Goal: Task Accomplishment & Management: Manage account settings

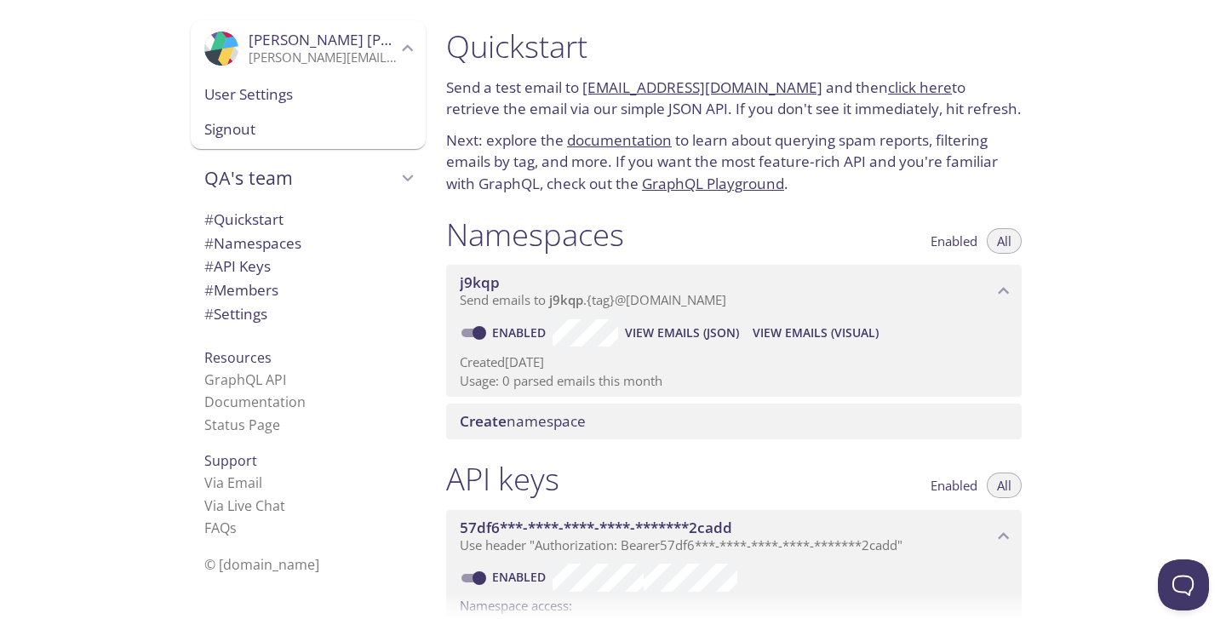
scroll to position [638, 0]
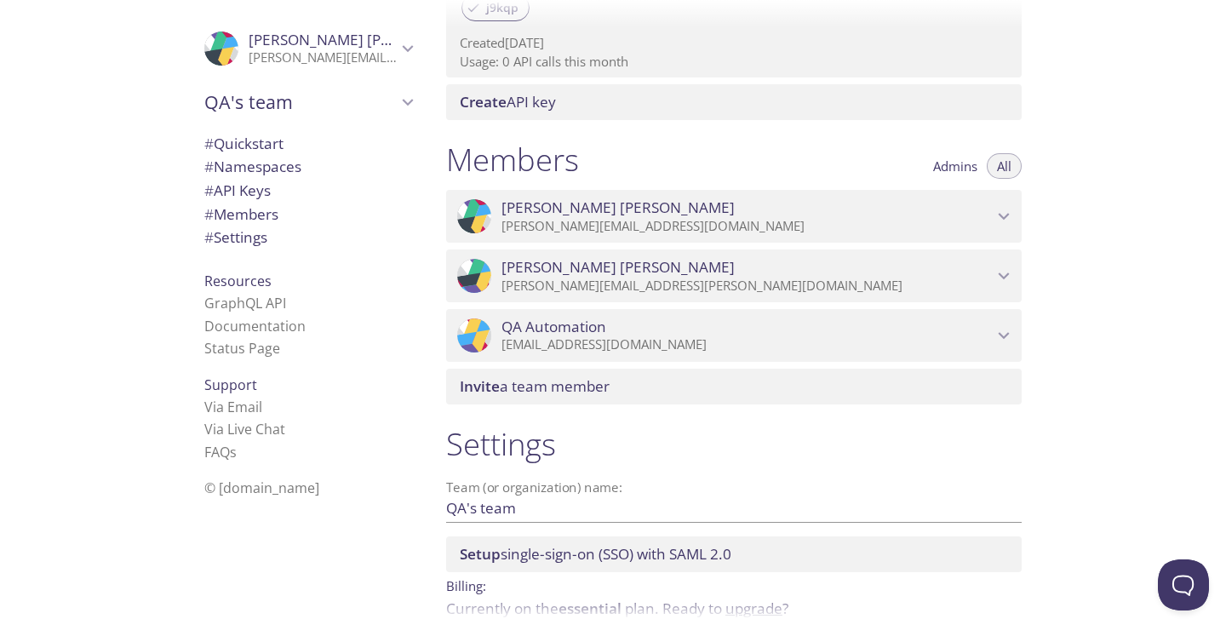
scroll to position [627, 0]
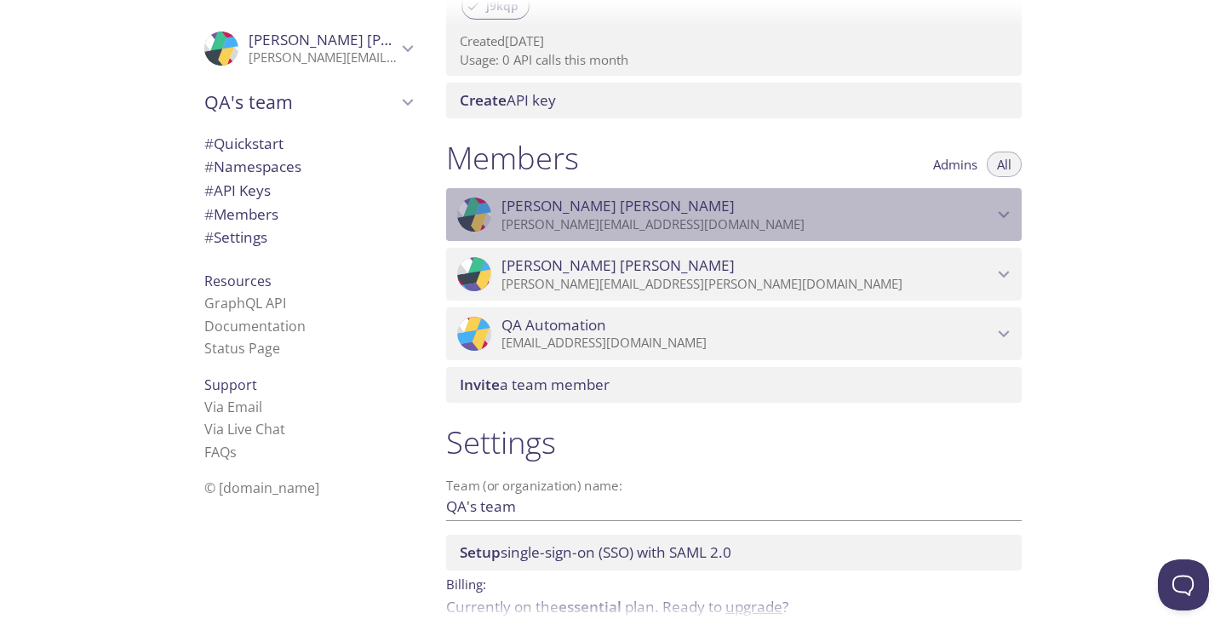
click at [1008, 213] on icon "Nupur Sharma" at bounding box center [1003, 215] width 11 height 7
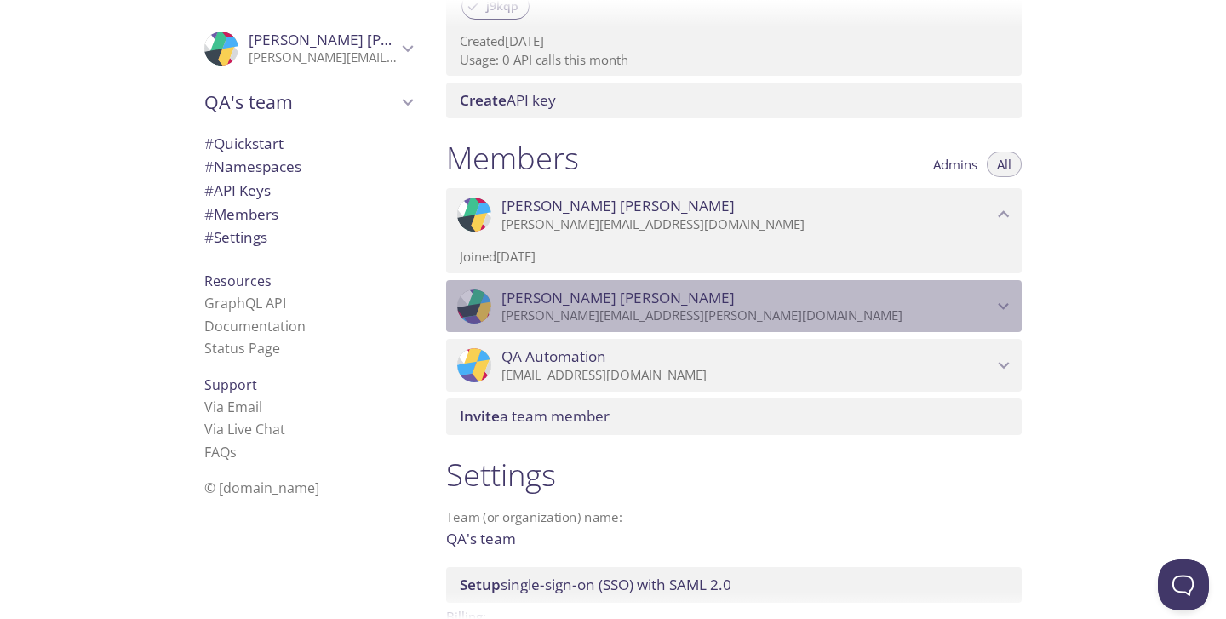
click at [996, 298] on icon "Daniel Vargas" at bounding box center [1004, 306] width 22 height 22
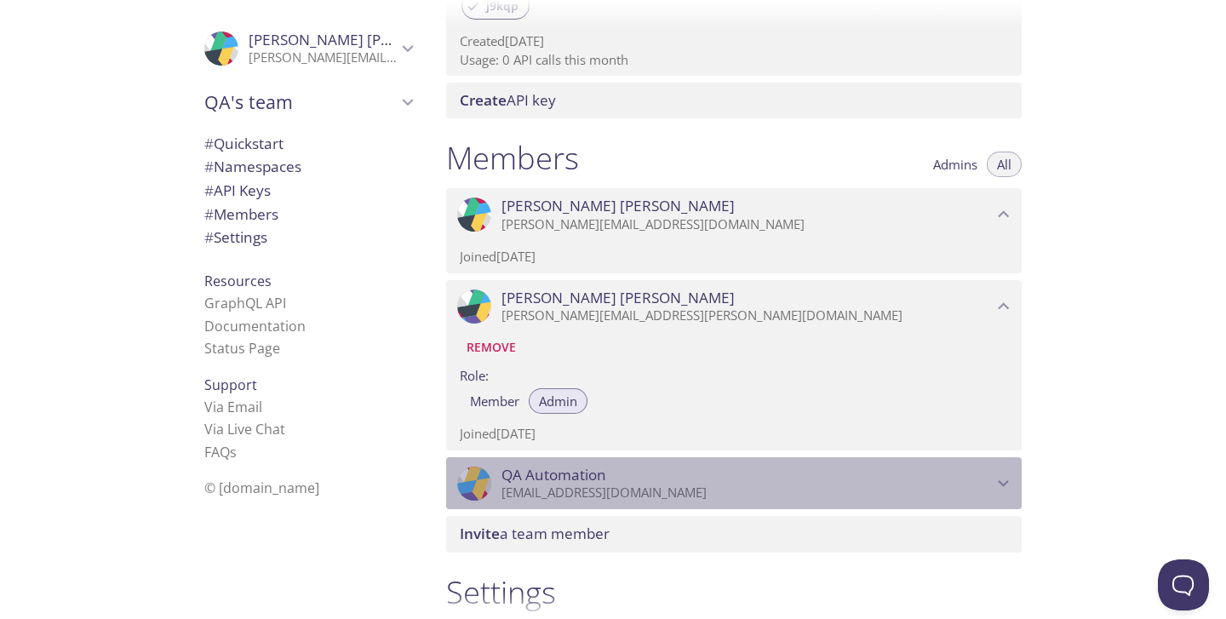
click at [998, 489] on icon "QA Automation" at bounding box center [1004, 483] width 22 height 22
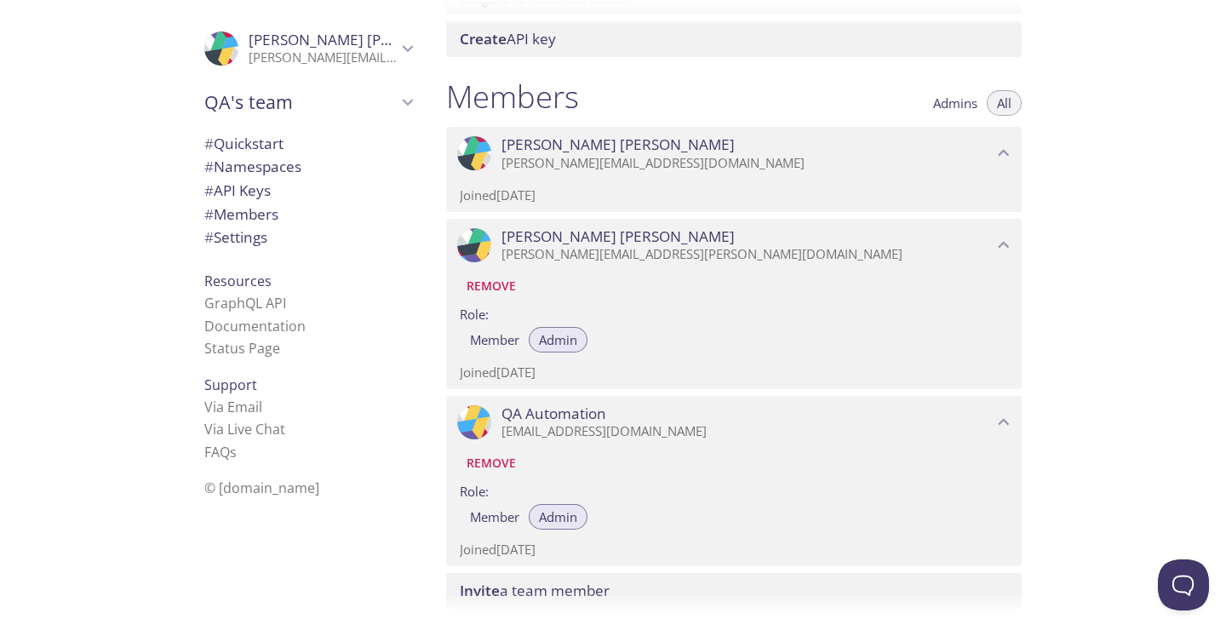
scroll to position [685, 0]
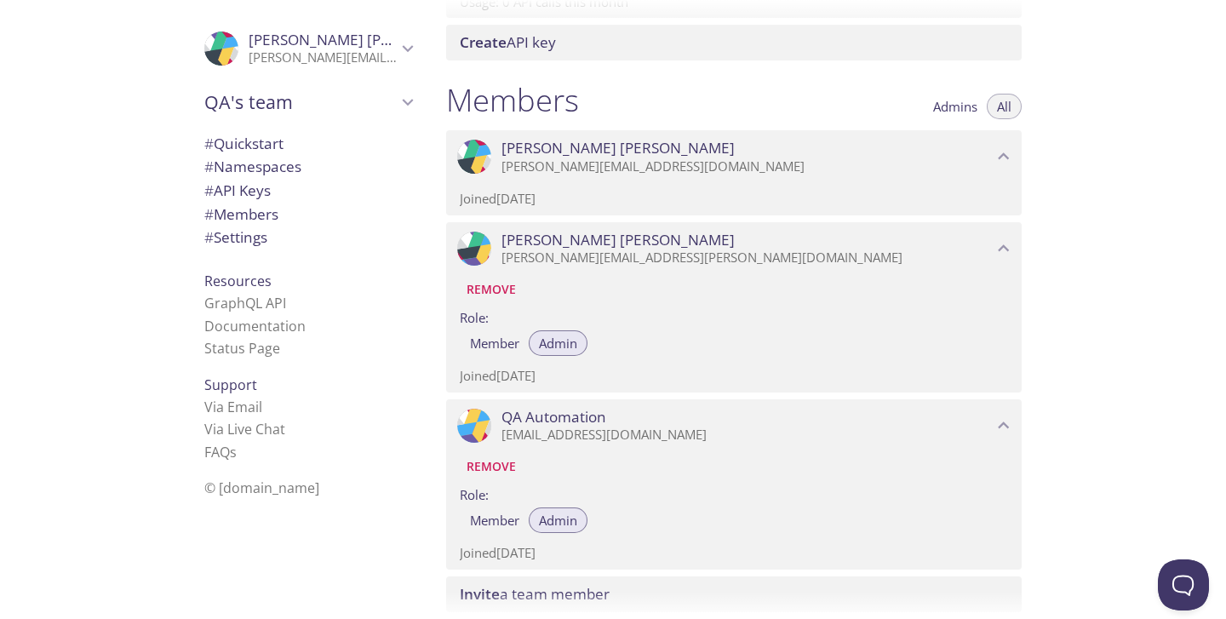
click at [267, 167] on span "# Namespaces" at bounding box center [252, 167] width 97 height 20
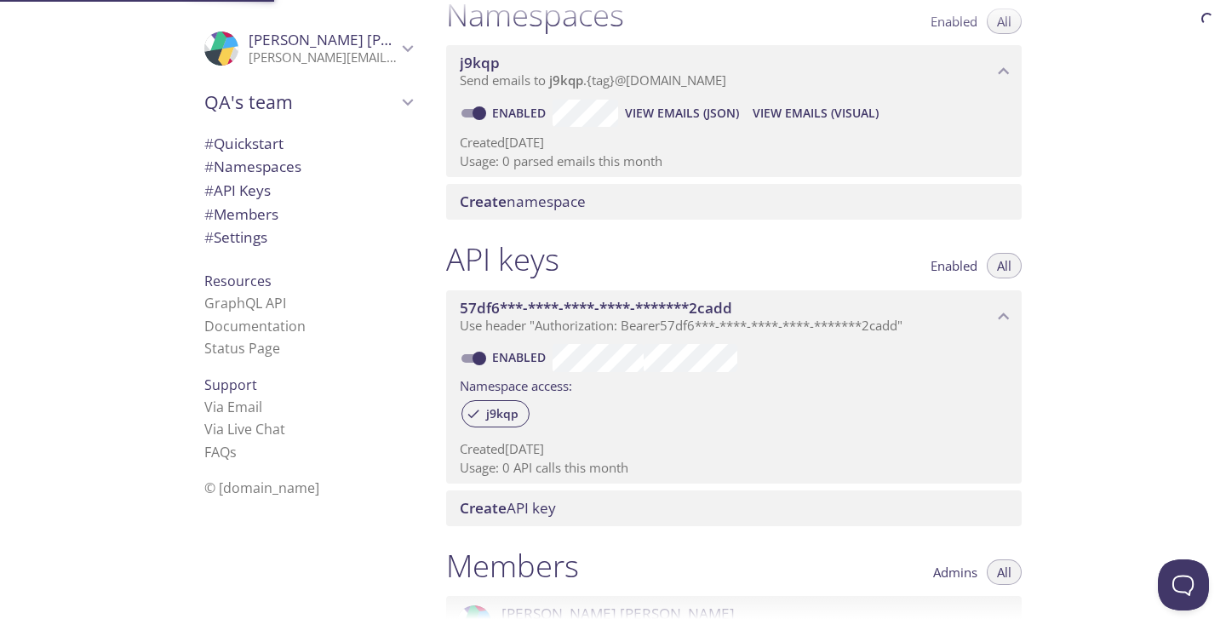
scroll to position [215, 0]
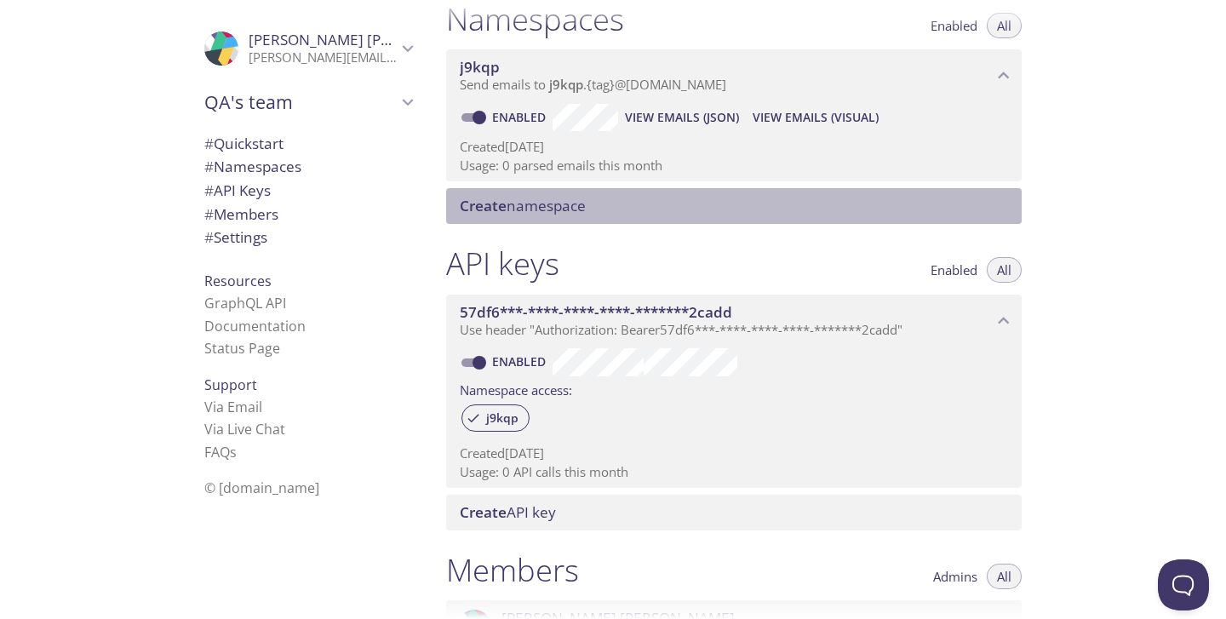
click at [546, 207] on span "Create namespace" at bounding box center [523, 206] width 126 height 20
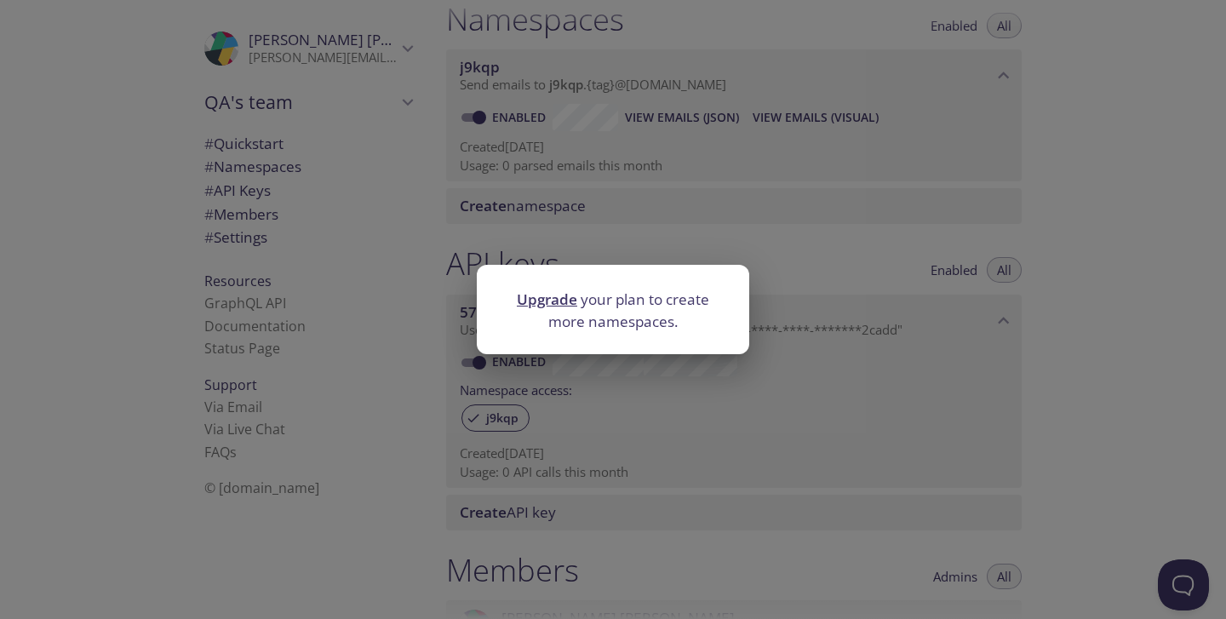
click at [1056, 225] on div "Upgrade your plan to create more namespaces." at bounding box center [613, 309] width 1226 height 619
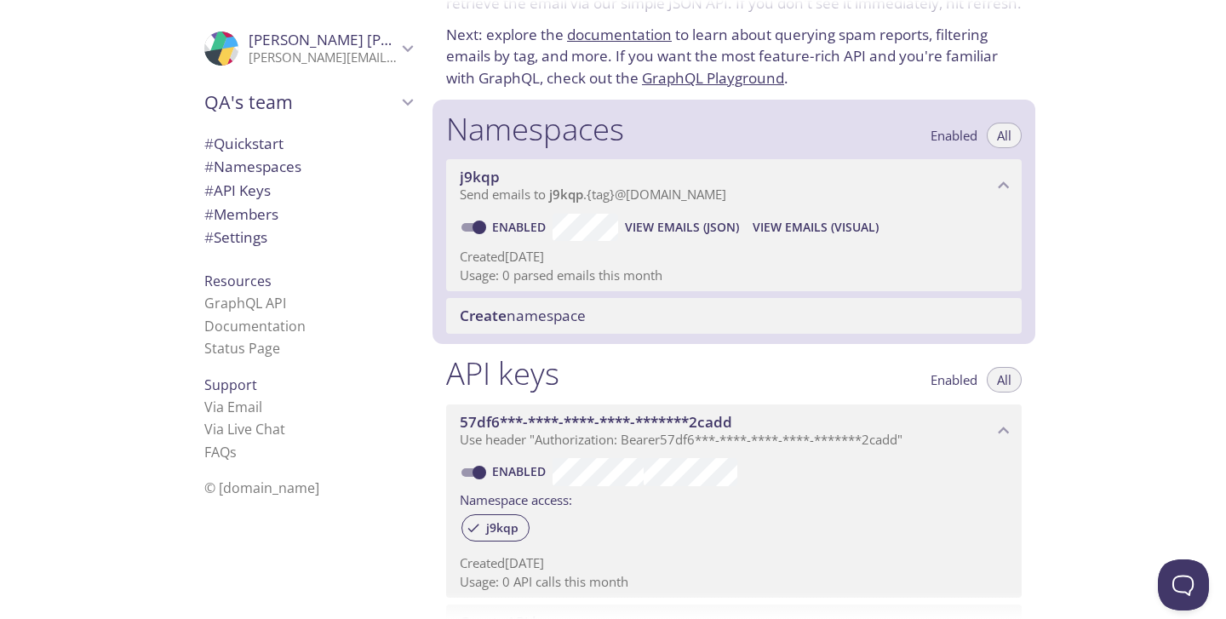
scroll to position [0, 0]
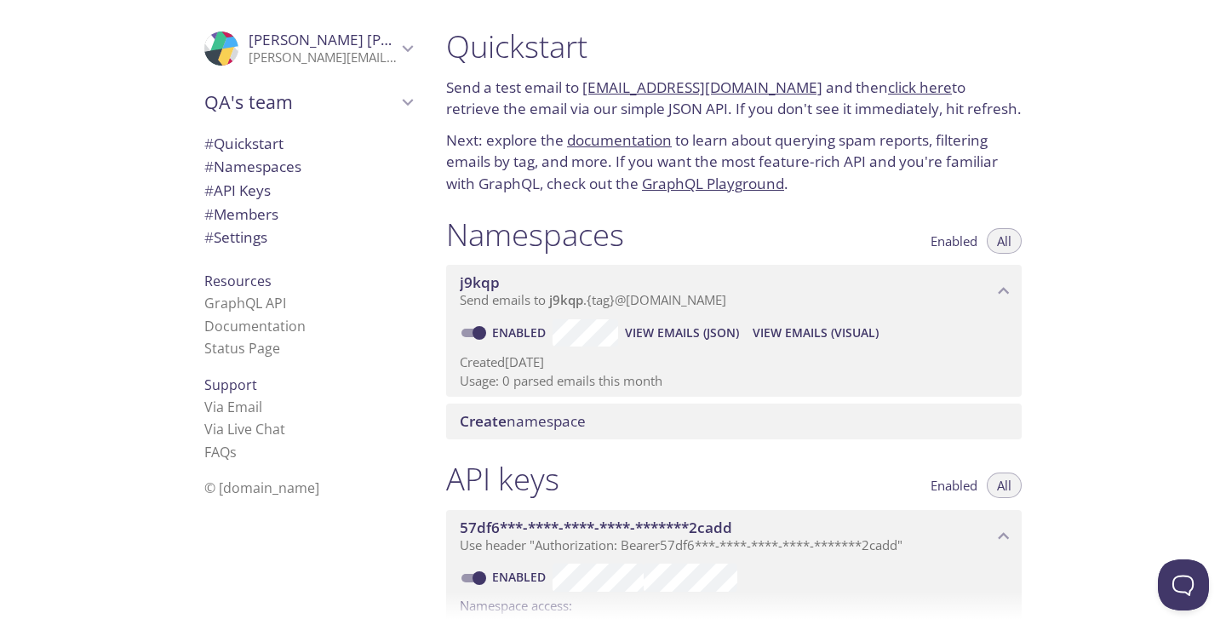
click at [398, 45] on icon "Nupur Sharma" at bounding box center [408, 48] width 22 height 22
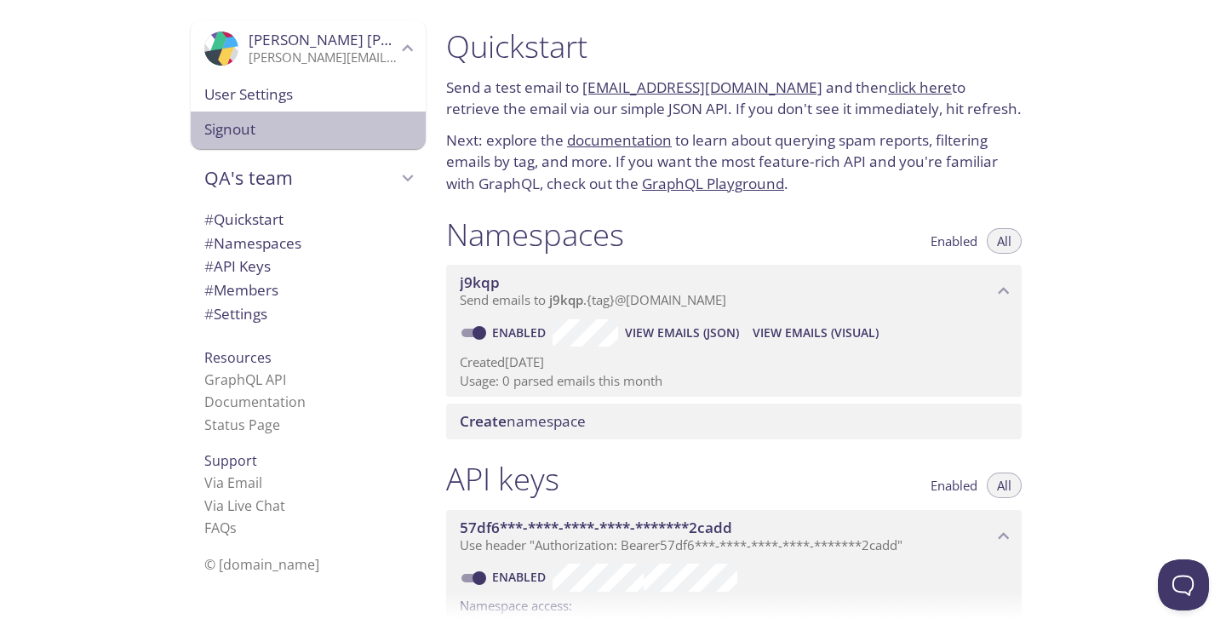
click at [284, 134] on span "Signout" at bounding box center [308, 129] width 208 height 22
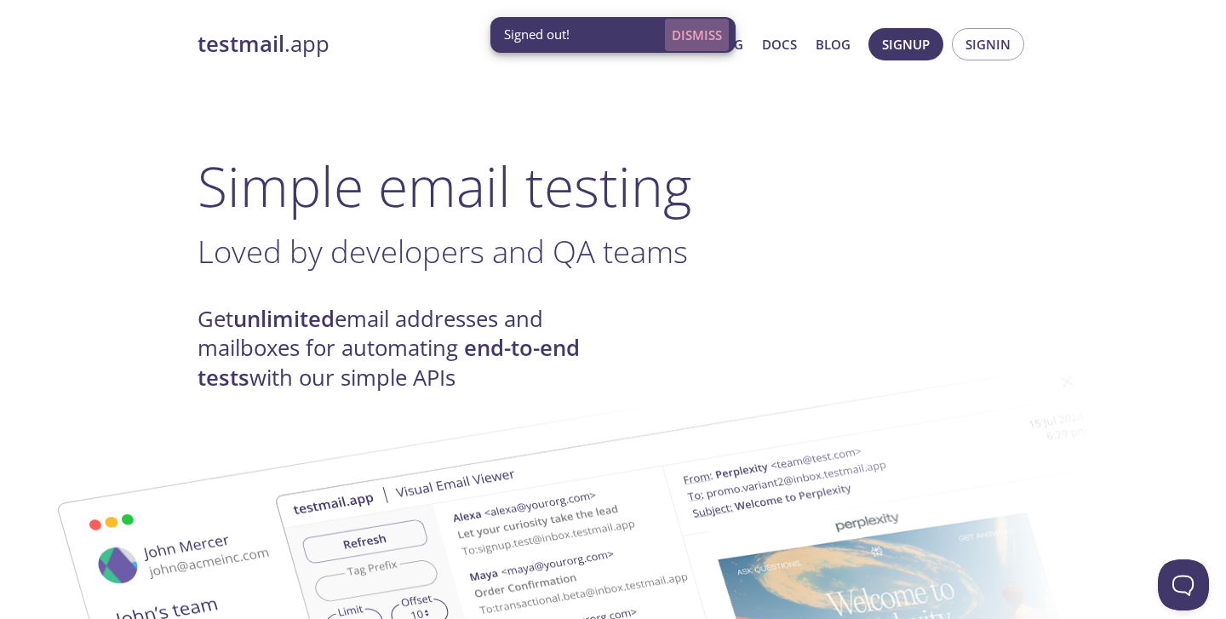
click at [690, 32] on span "Dismiss" at bounding box center [697, 35] width 50 height 22
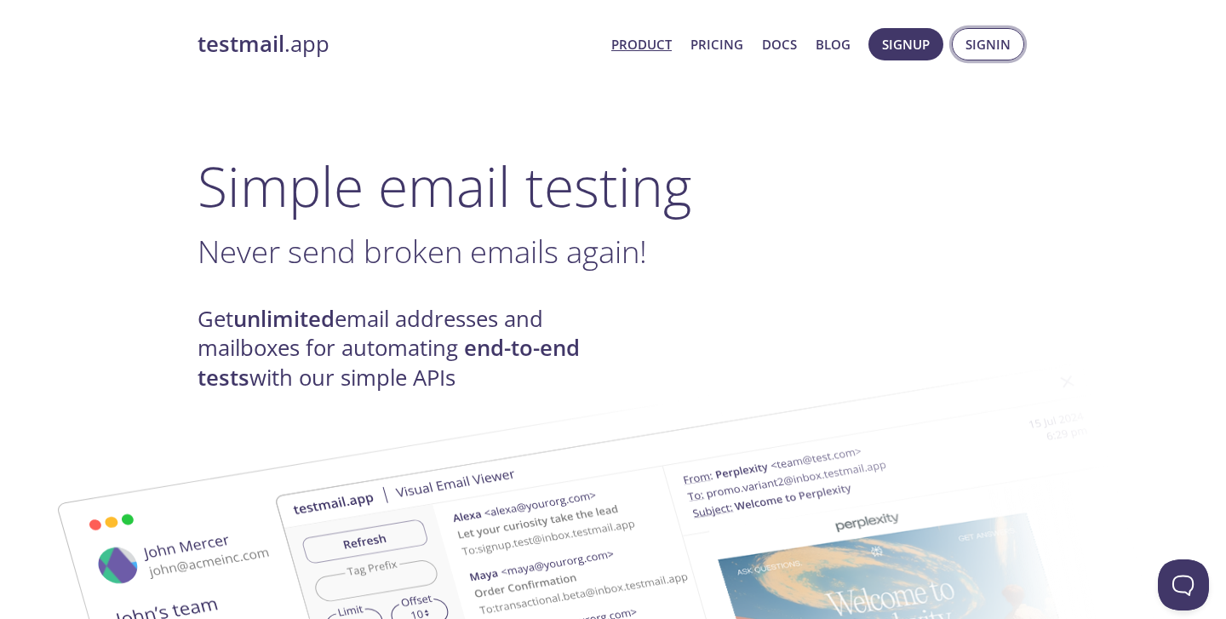
click at [976, 43] on span "Signin" at bounding box center [987, 44] width 45 height 22
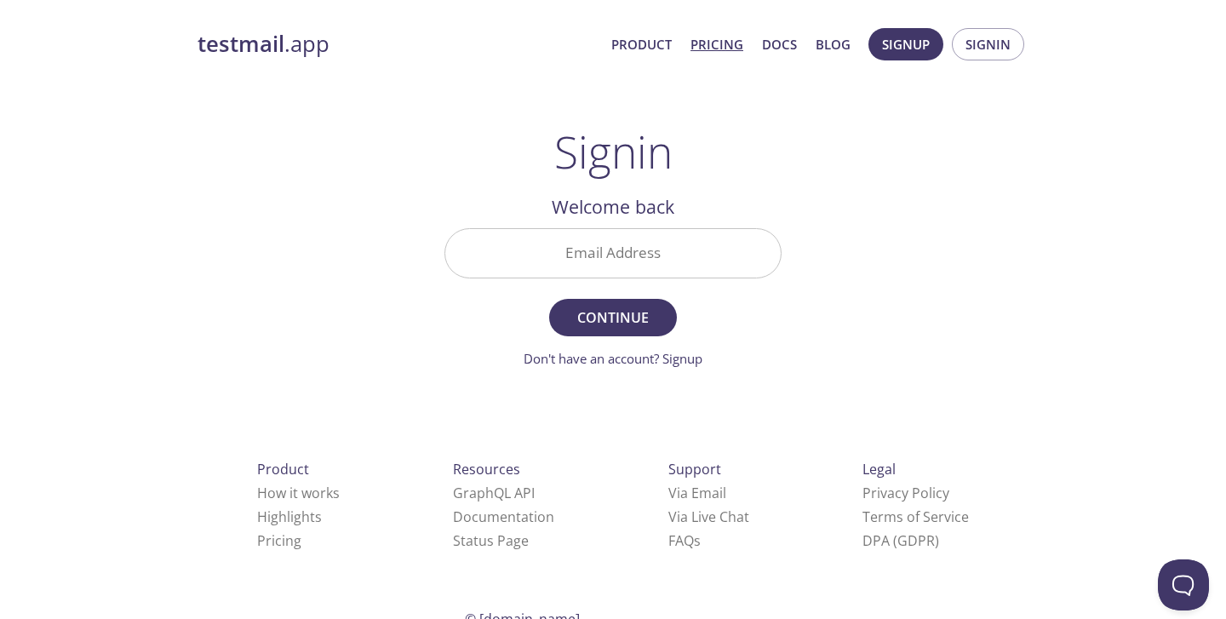
click at [702, 49] on link "Pricing" at bounding box center [716, 44] width 53 height 22
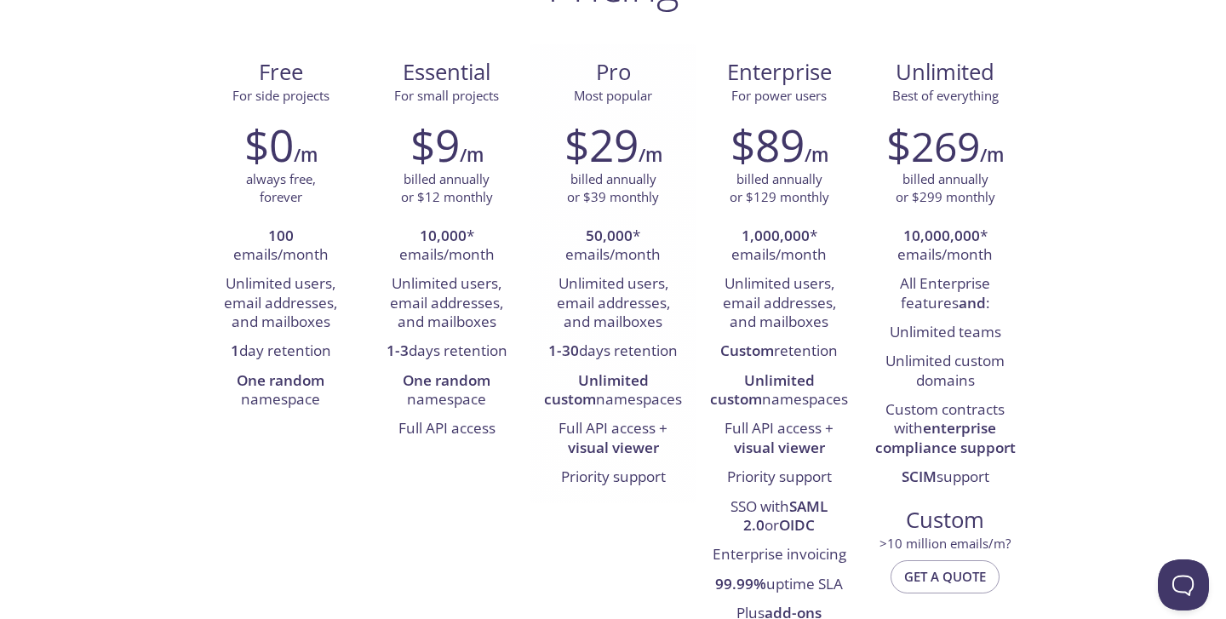
scroll to position [168, 0]
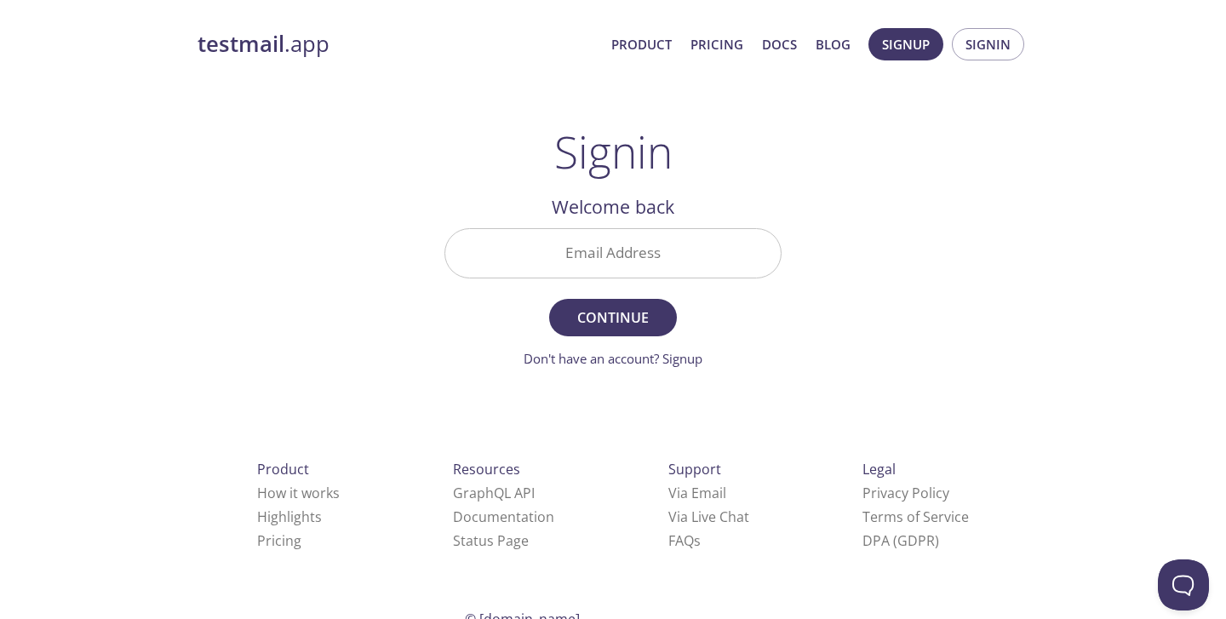
click at [564, 254] on input "Email Address" at bounding box center [612, 253] width 335 height 49
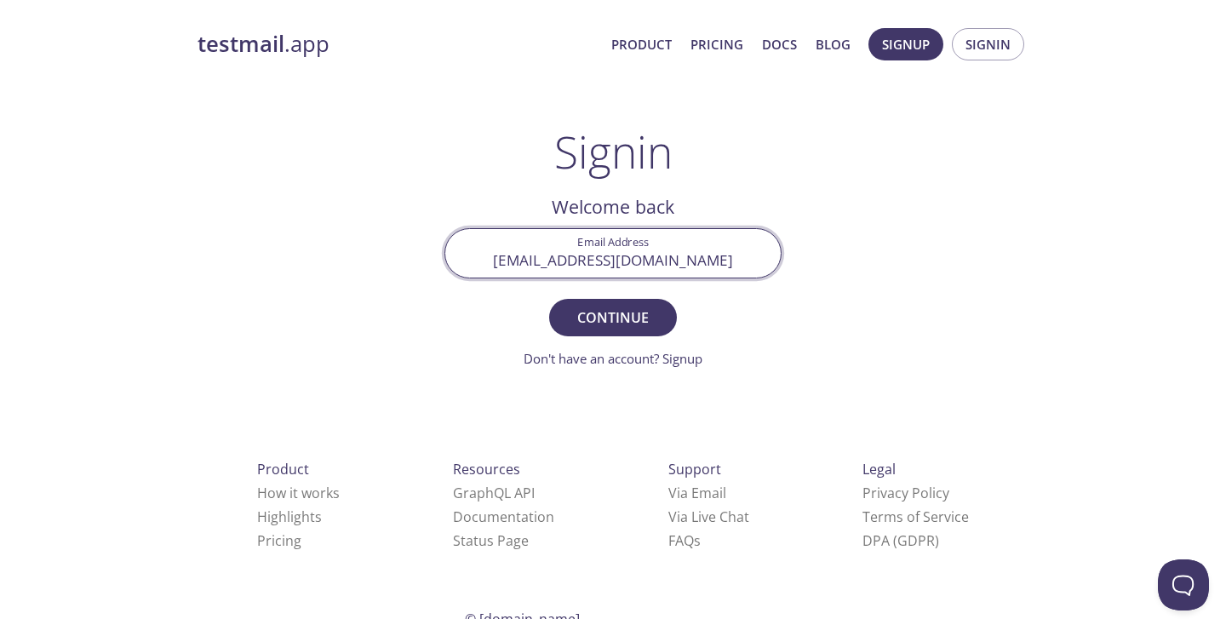
type input "[EMAIL_ADDRESS][DOMAIN_NAME]"
click at [549, 299] on button "Continue" at bounding box center [613, 317] width 128 height 37
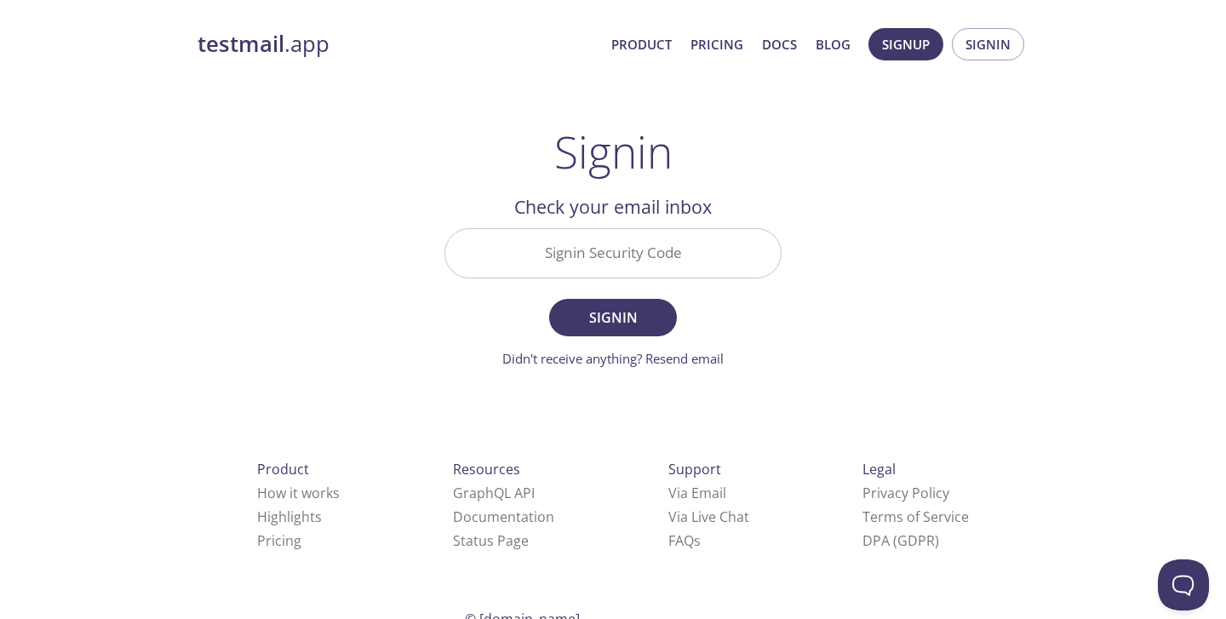
click at [588, 266] on input "Signin Security Code" at bounding box center [612, 253] width 335 height 49
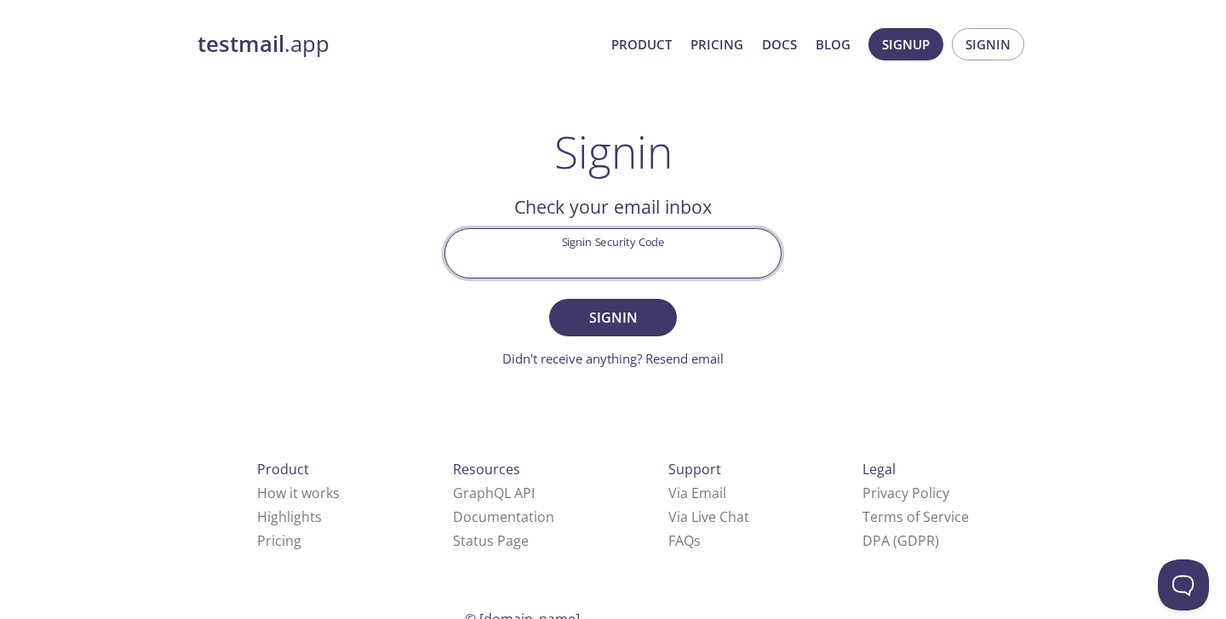
paste input "149QSNC"
type input "149QSNC"
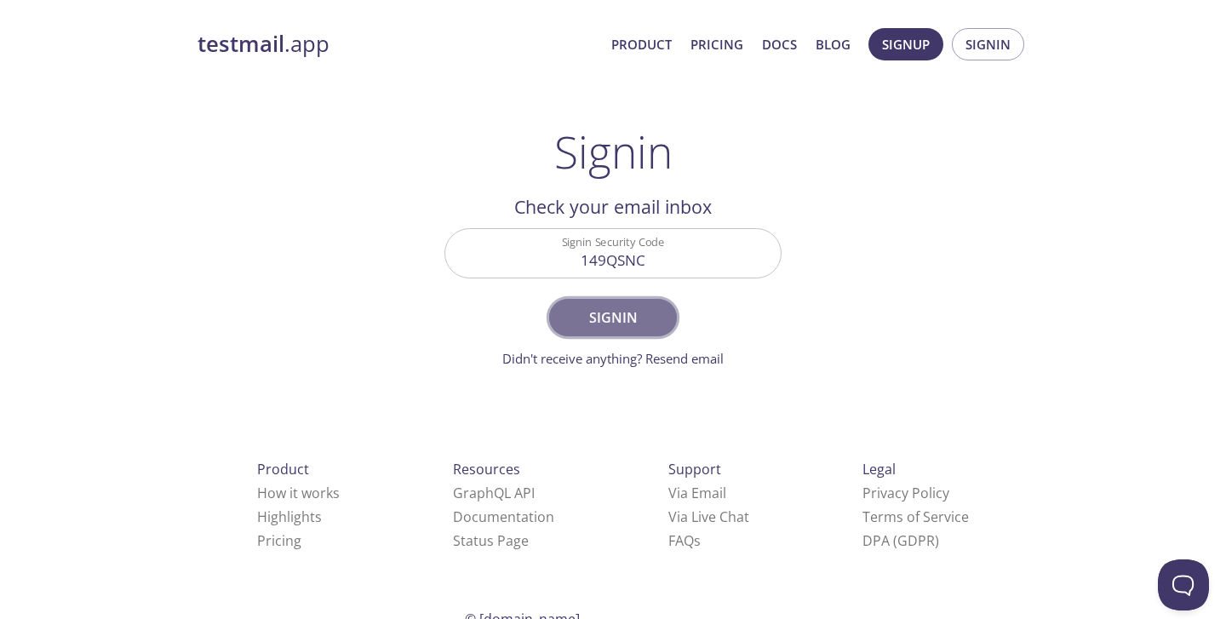
click at [598, 313] on span "Signin" at bounding box center [613, 318] width 90 height 24
